Goal: Task Accomplishment & Management: Manage account settings

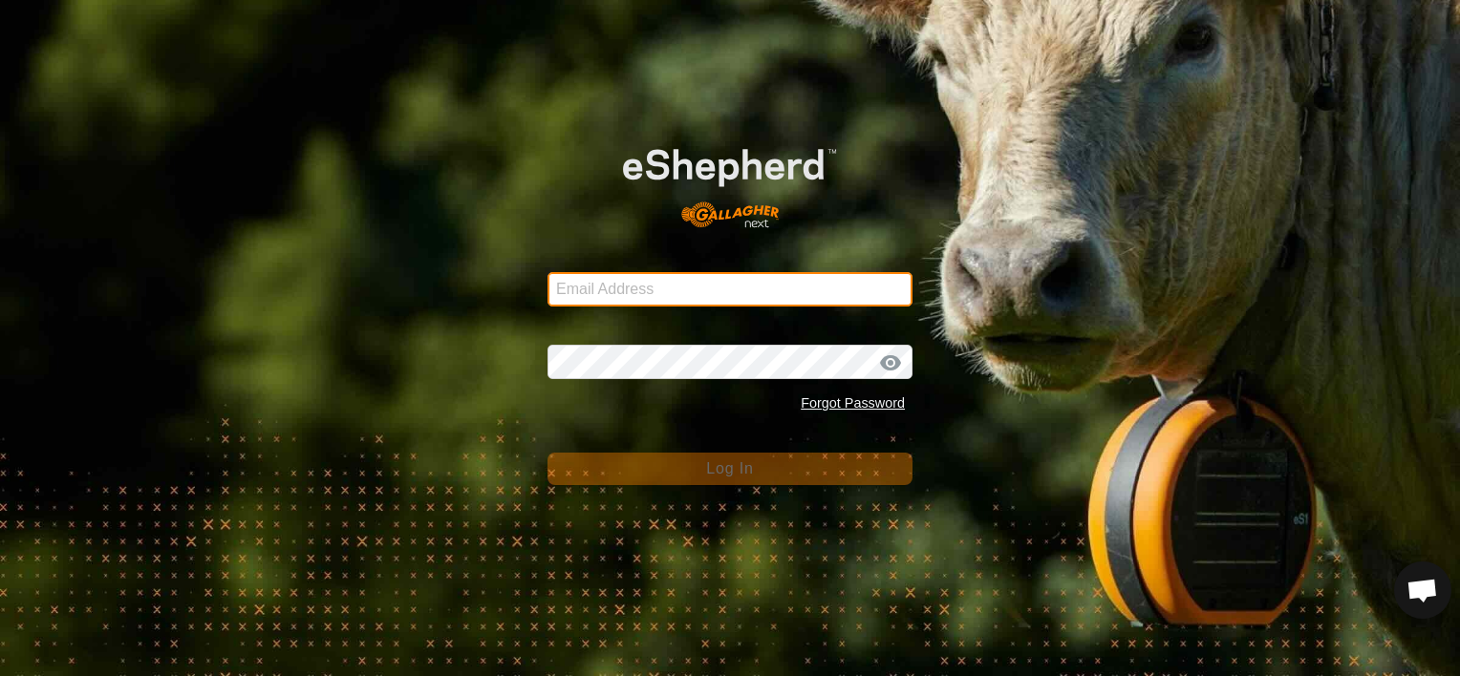
type input "[PERSON_NAME][EMAIL_ADDRESS][DOMAIN_NAME]"
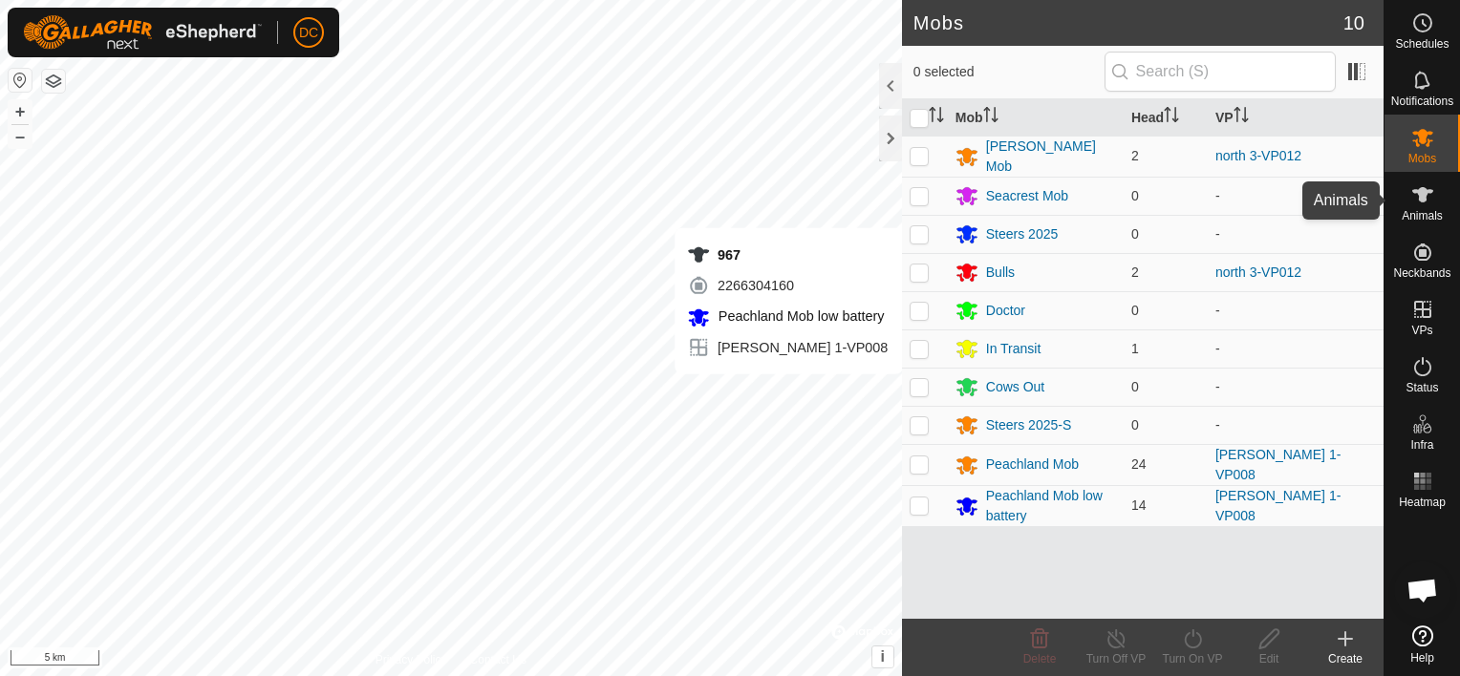
click at [1421, 187] on icon at bounding box center [1422, 194] width 21 height 15
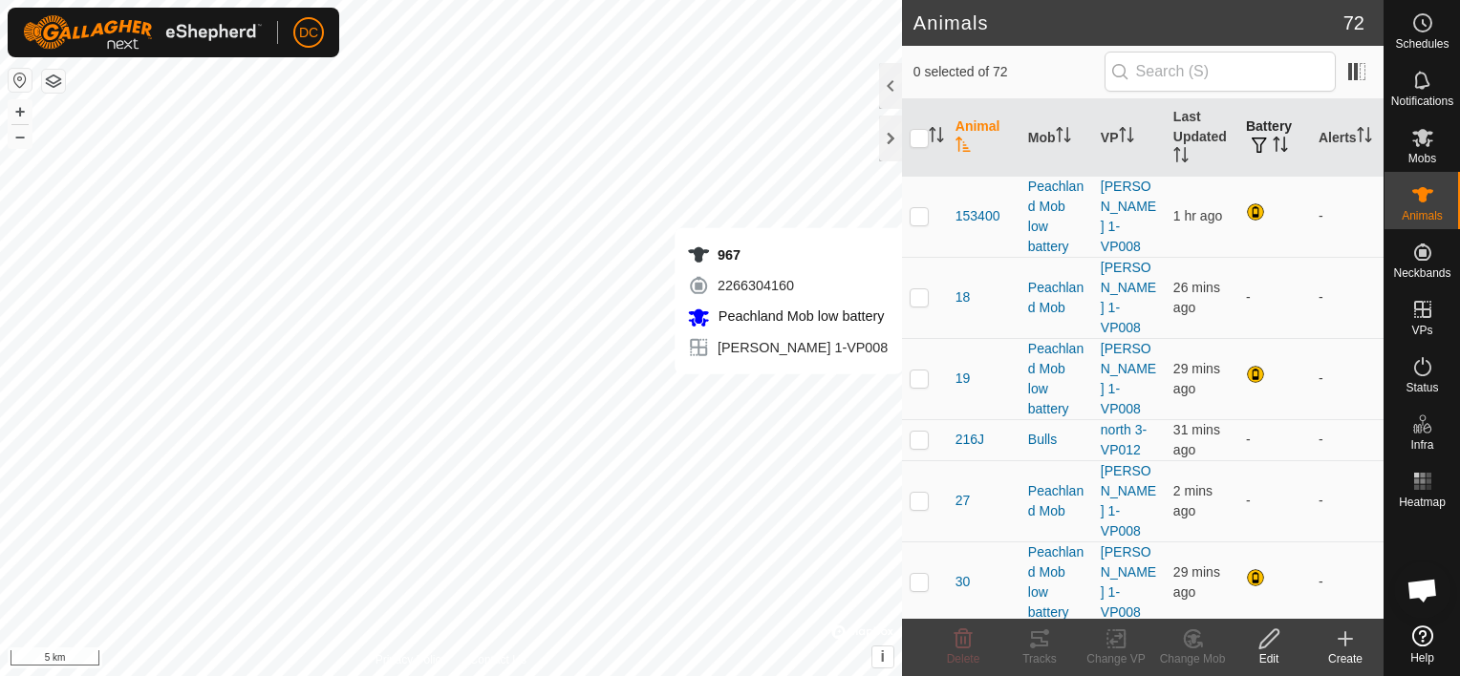
click at [1272, 140] on icon "Activate to sort" at bounding box center [1279, 144] width 15 height 15
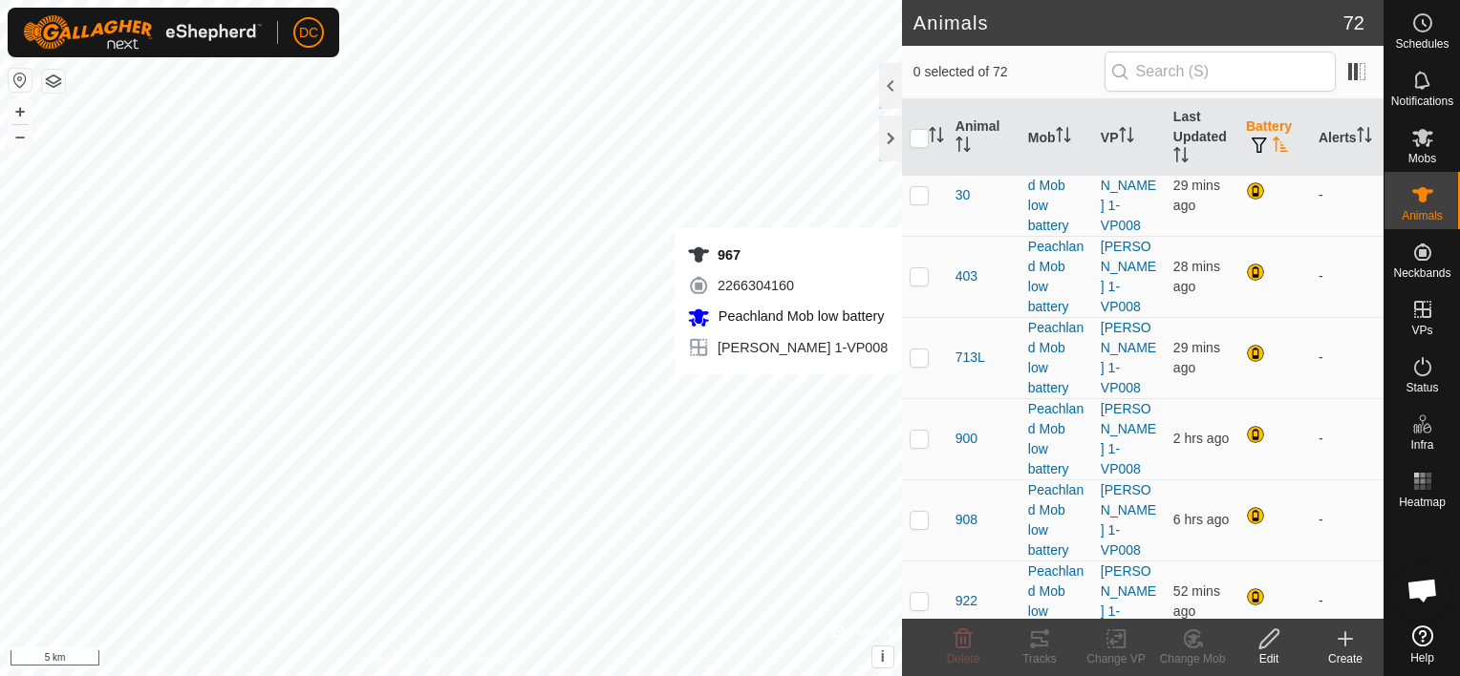
scroll to position [3475, 0]
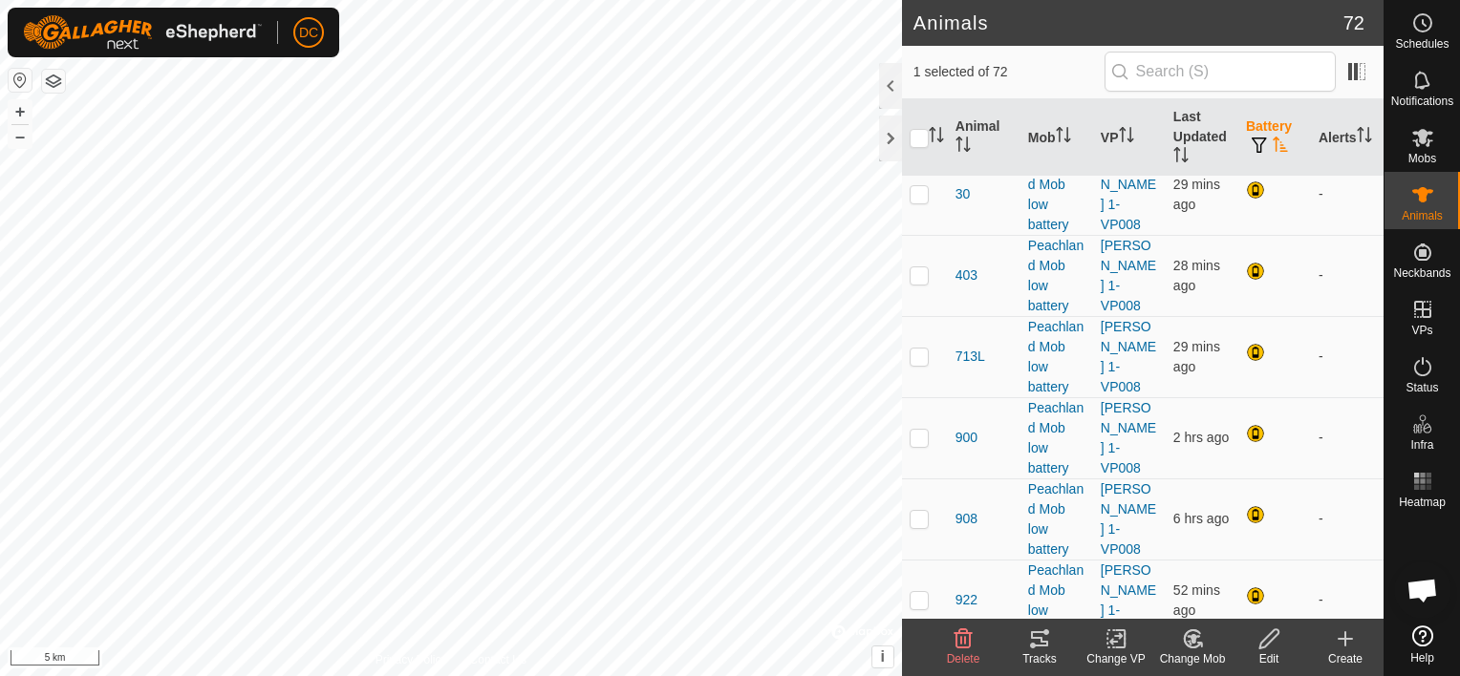
checkbox input "false"
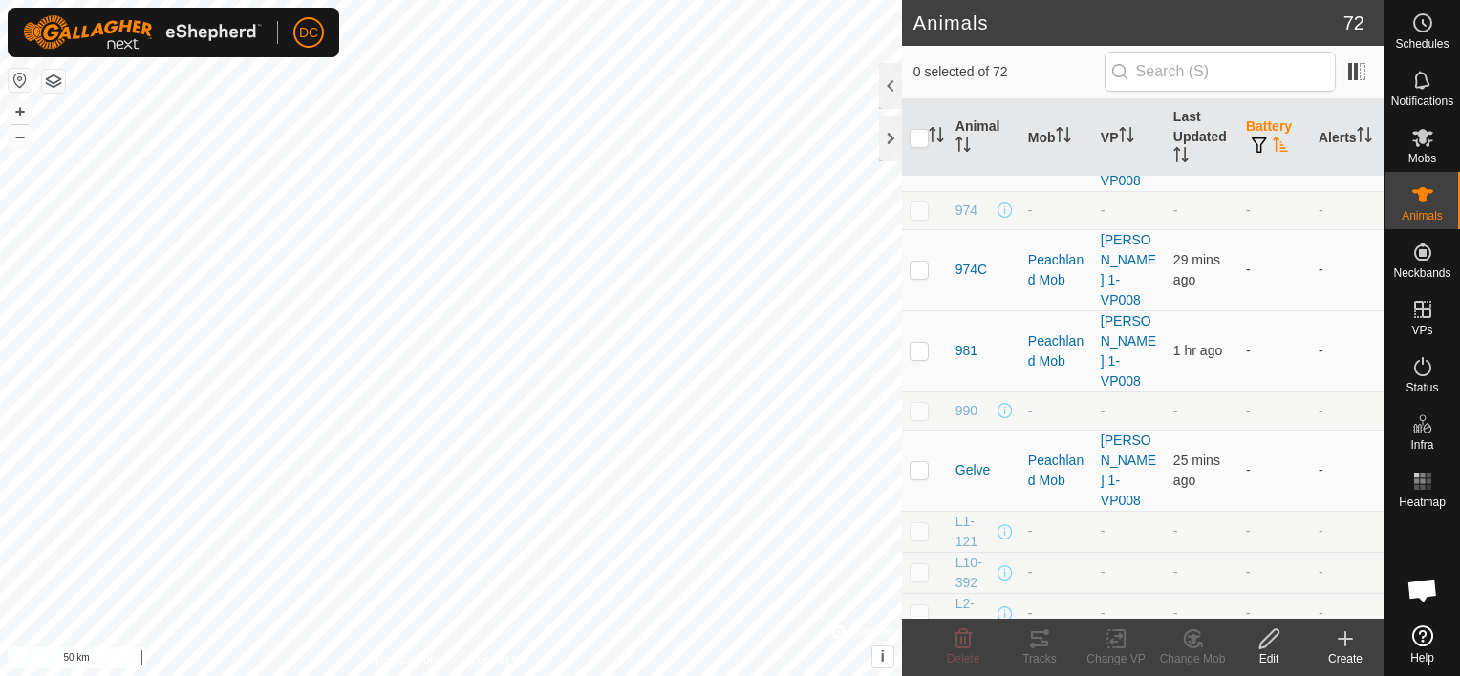
scroll to position [1947, 0]
